Goal: Information Seeking & Learning: Learn about a topic

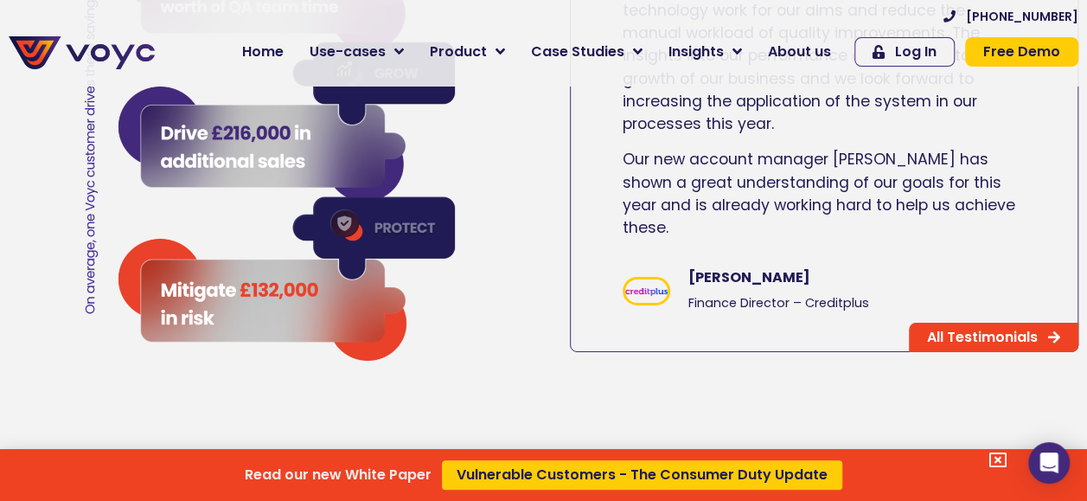
click at [1006, 460] on icon at bounding box center [997, 459] width 17 height 17
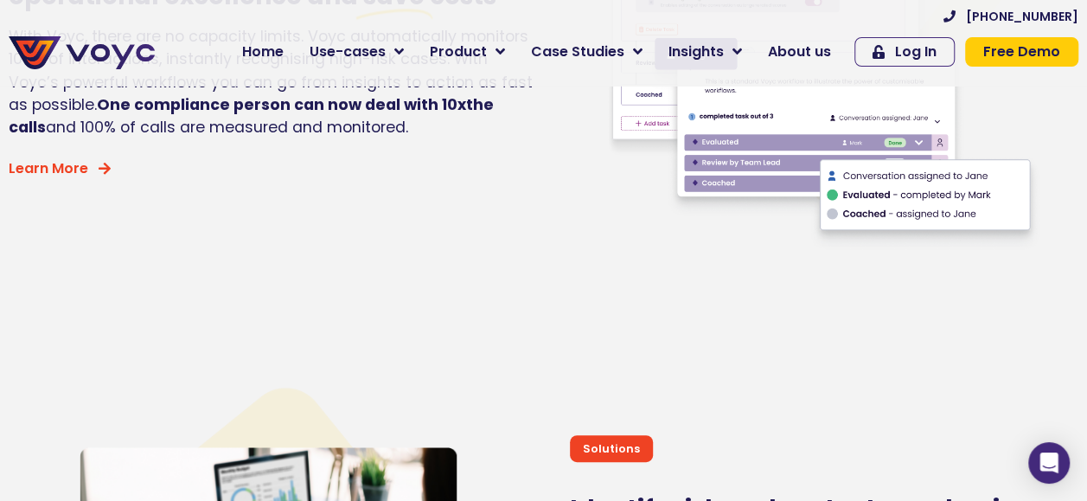
scroll to position [3437, 0]
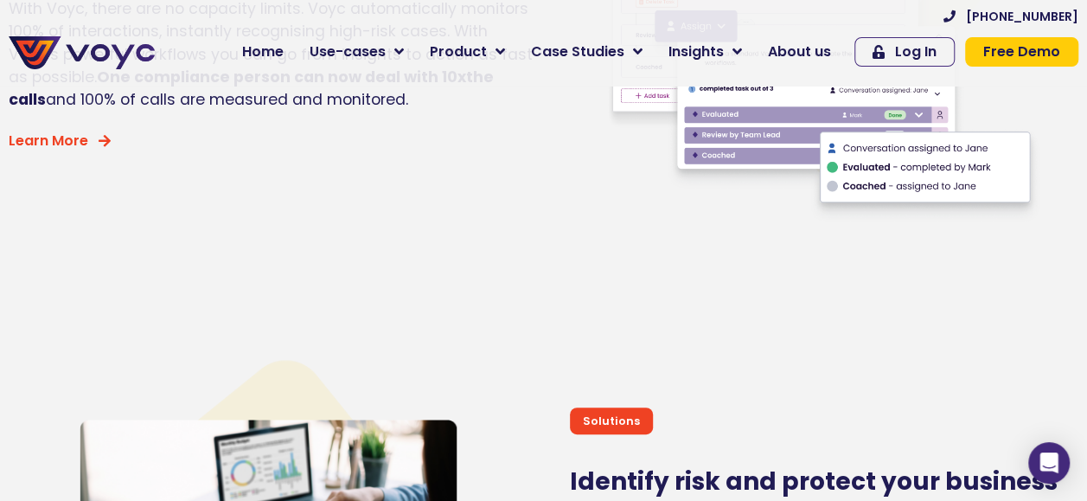
click at [812, 48] on span "About us" at bounding box center [799, 51] width 63 height 21
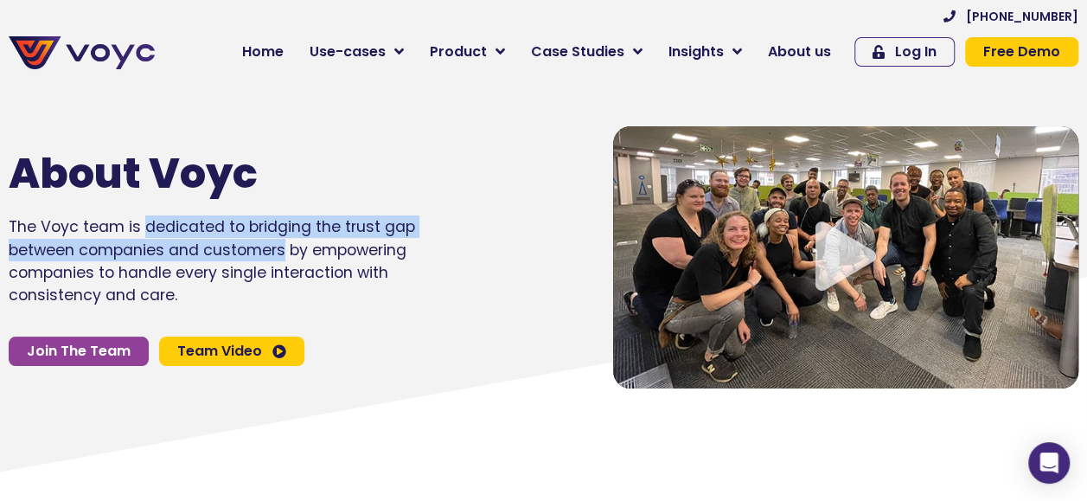
drag, startPoint x: 142, startPoint y: 239, endPoint x: 213, endPoint y: 265, distance: 75.5
click at [213, 265] on p "The Voyc team is dedicated to bridging the trust gap between companies and cust…" at bounding box center [246, 261] width 475 height 92
